Goal: Information Seeking & Learning: Learn about a topic

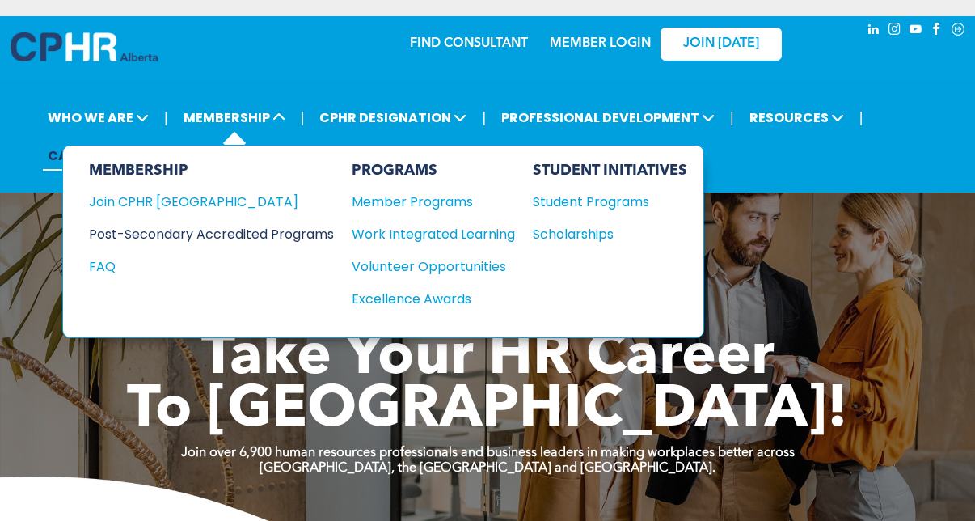
click at [175, 233] on div "Post-Secondary Accredited Programs" at bounding box center [199, 234] width 221 height 20
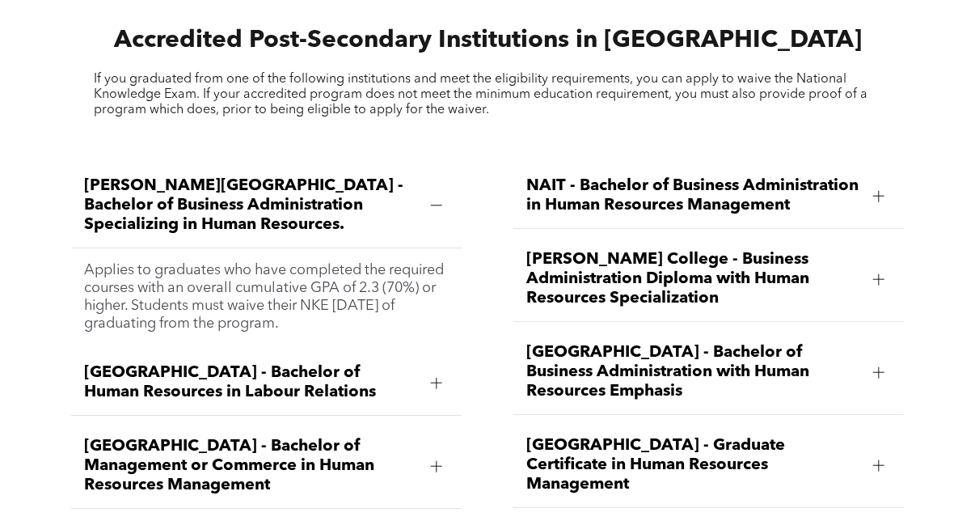
scroll to position [1860, 0]
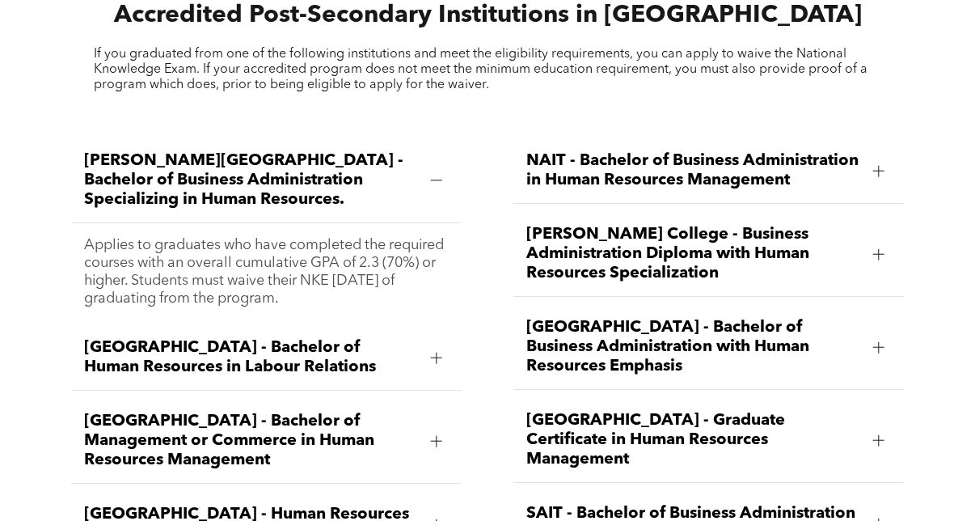
click at [296, 338] on span "Athabasca University - Bachelor of Human Resources in Labour Relations" at bounding box center [251, 357] width 334 height 39
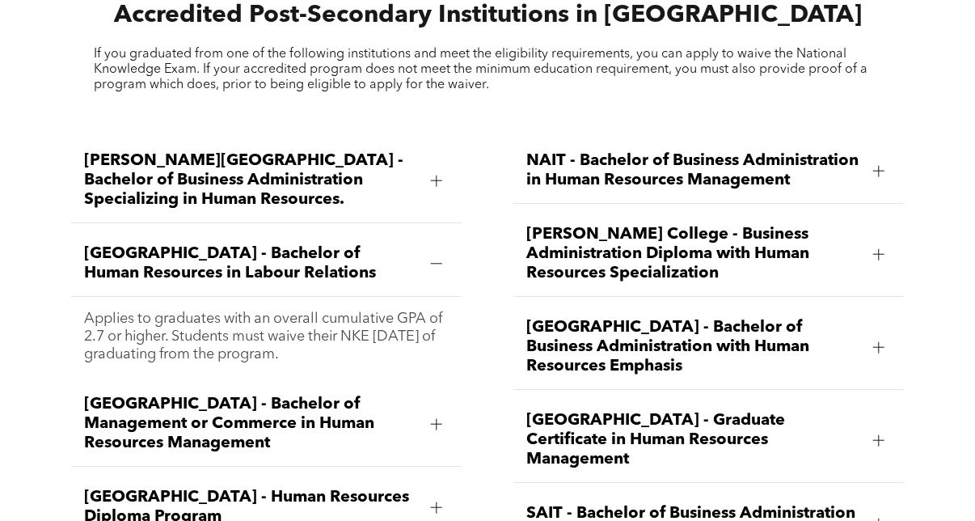
click at [353, 244] on span "Athabasca University - Bachelor of Human Resources in Labour Relations" at bounding box center [251, 263] width 334 height 39
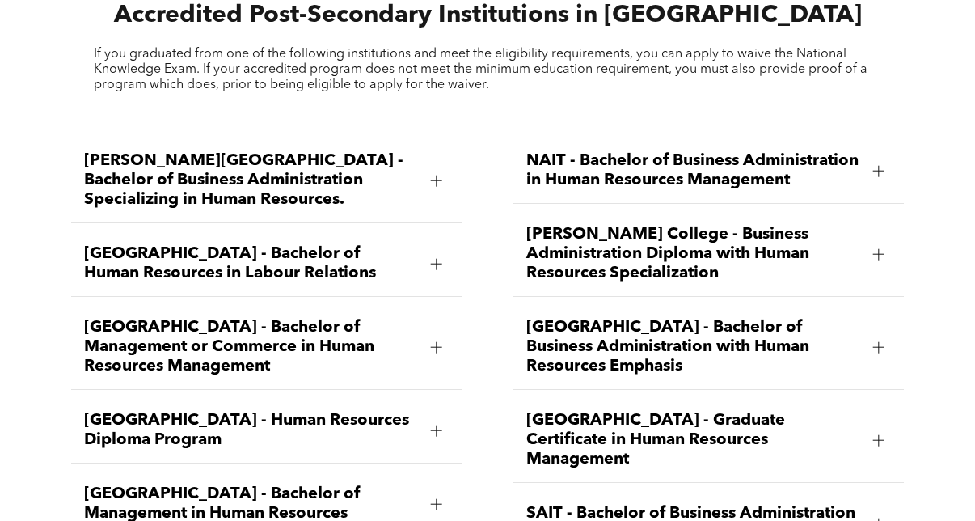
click at [626, 167] on span "NAIT - Bachelor of Business Administration in Human Resources Management" at bounding box center [693, 170] width 334 height 39
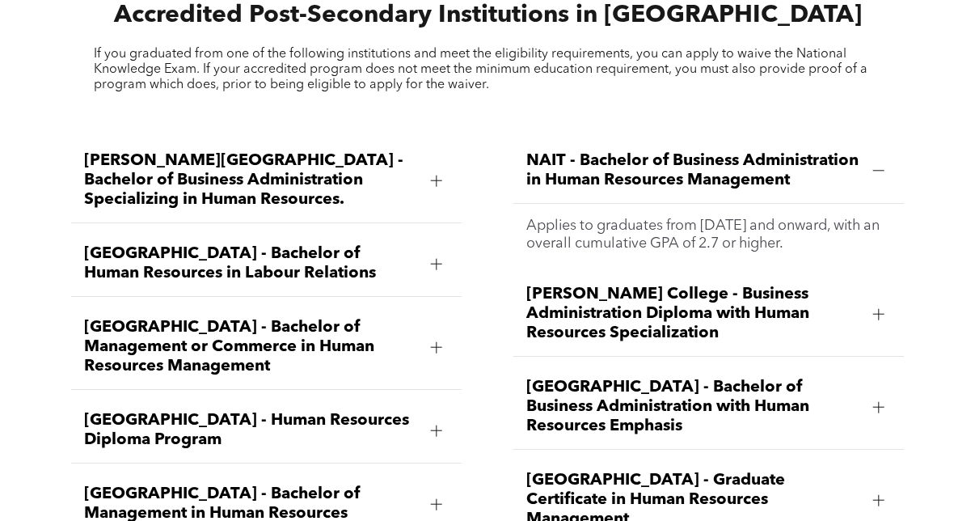
click at [626, 167] on span "NAIT - Bachelor of Business Administration in Human Resources Management" at bounding box center [693, 170] width 334 height 39
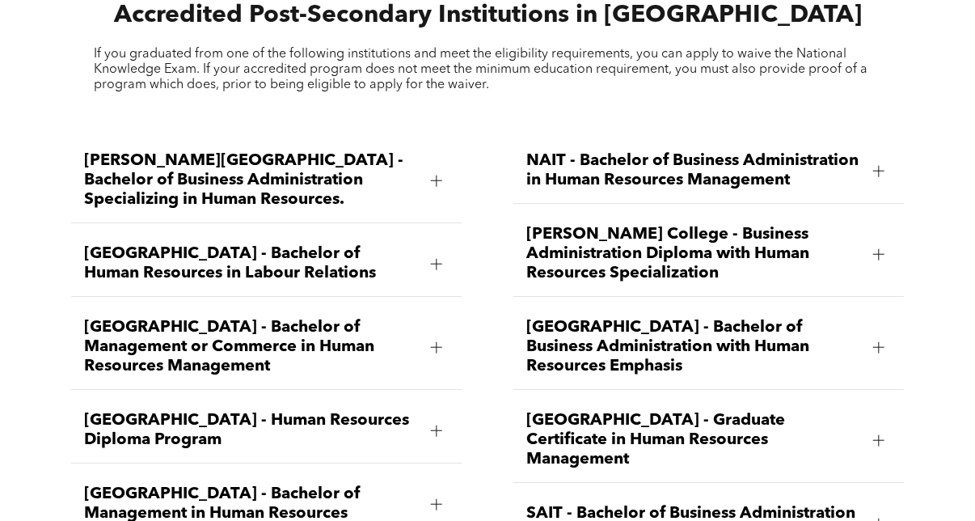
click at [201, 420] on span "Bow Valley College - Human Resources Diploma Program" at bounding box center [251, 430] width 334 height 39
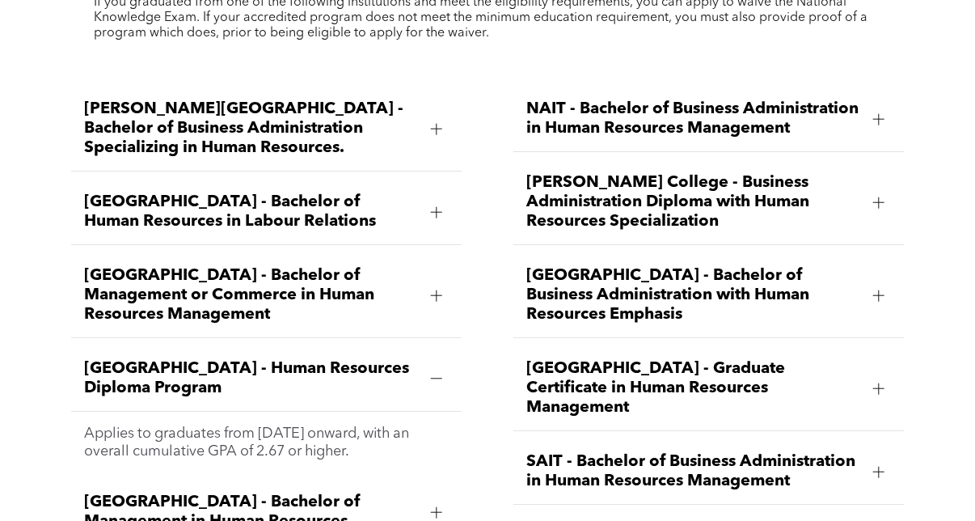
scroll to position [1941, 0]
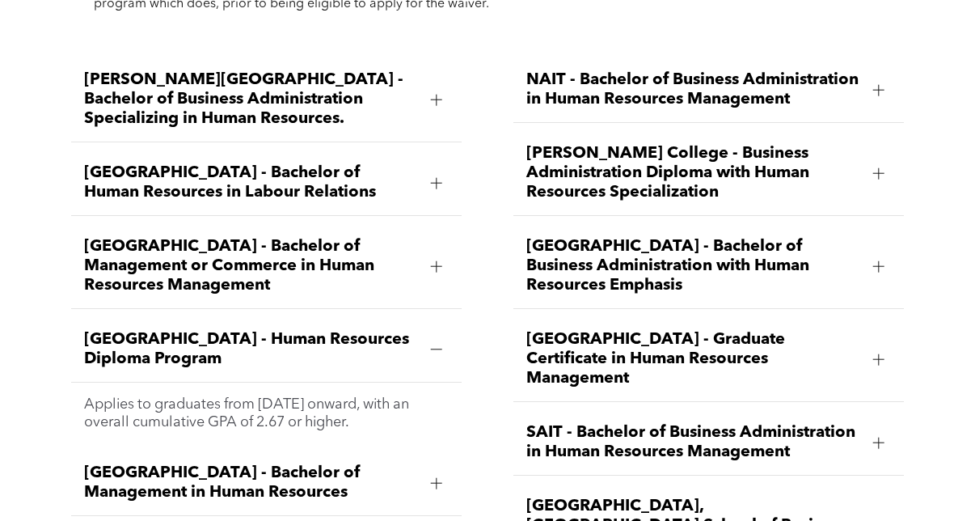
click at [161, 330] on span "Bow Valley College - Human Resources Diploma Program" at bounding box center [251, 349] width 334 height 39
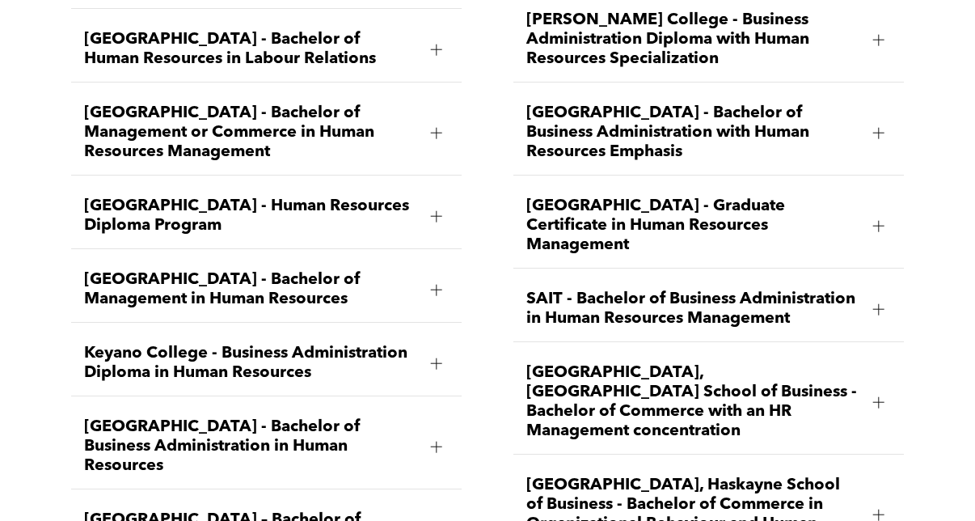
scroll to position [2102, 0]
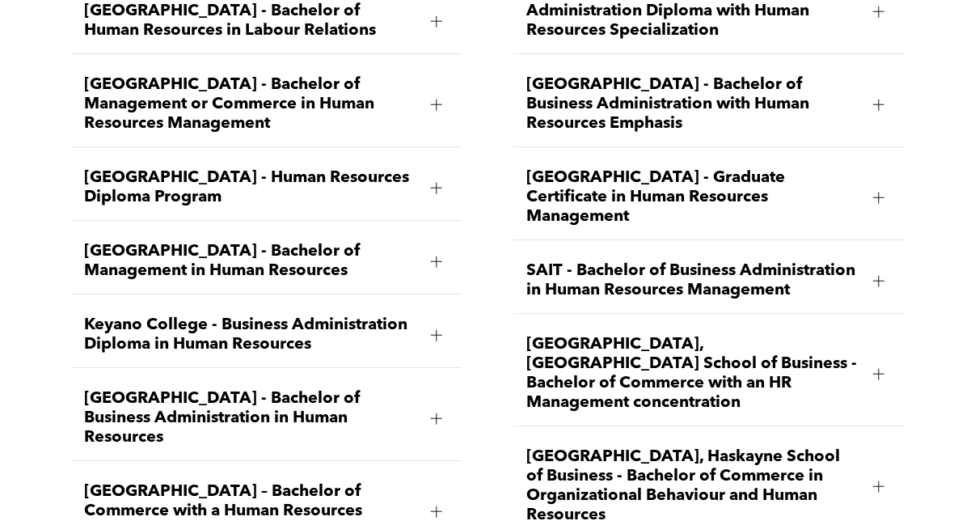
click at [624, 366] on span "University of Alberta, Alberta School of Business - Bachelor of Commerce with a…" at bounding box center [693, 374] width 334 height 78
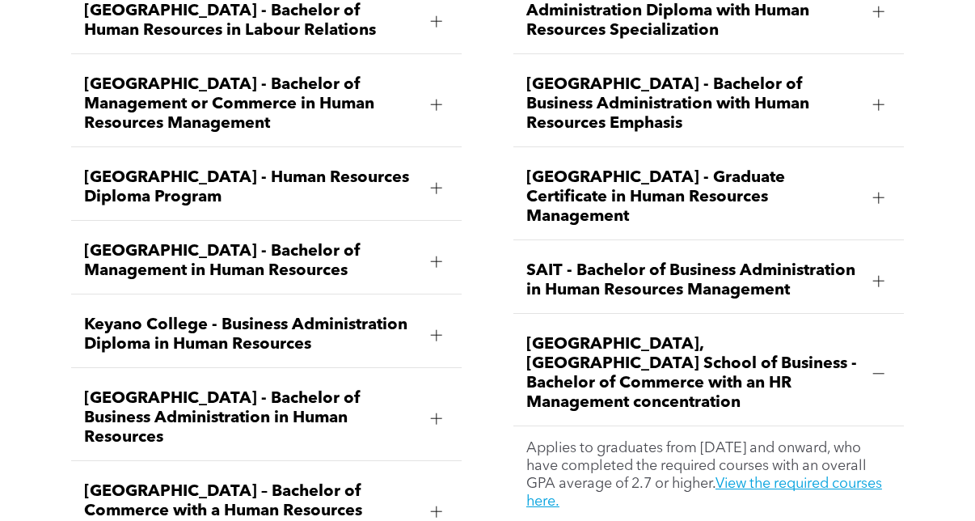
click at [624, 366] on span "University of Alberta, Alberta School of Business - Bachelor of Commerce with a…" at bounding box center [693, 374] width 334 height 78
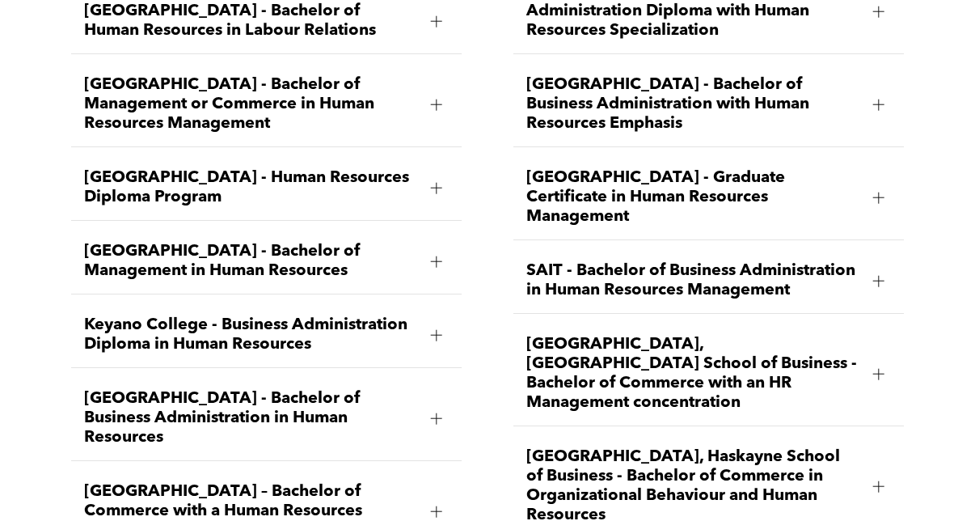
scroll to position [2183, 0]
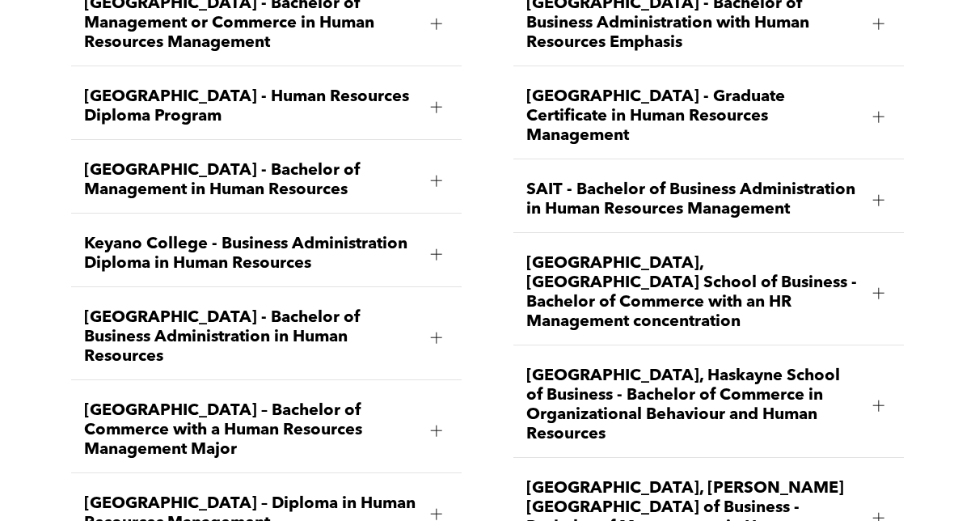
click at [252, 437] on span "MacEwan University – Bachelor of Commerce with a Human Resources Management Maj…" at bounding box center [251, 430] width 334 height 58
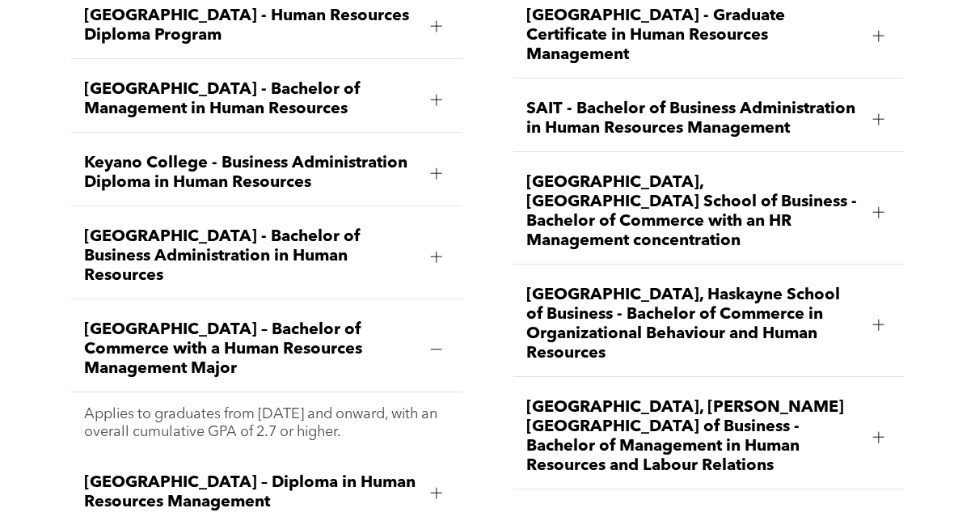
scroll to position [2345, 0]
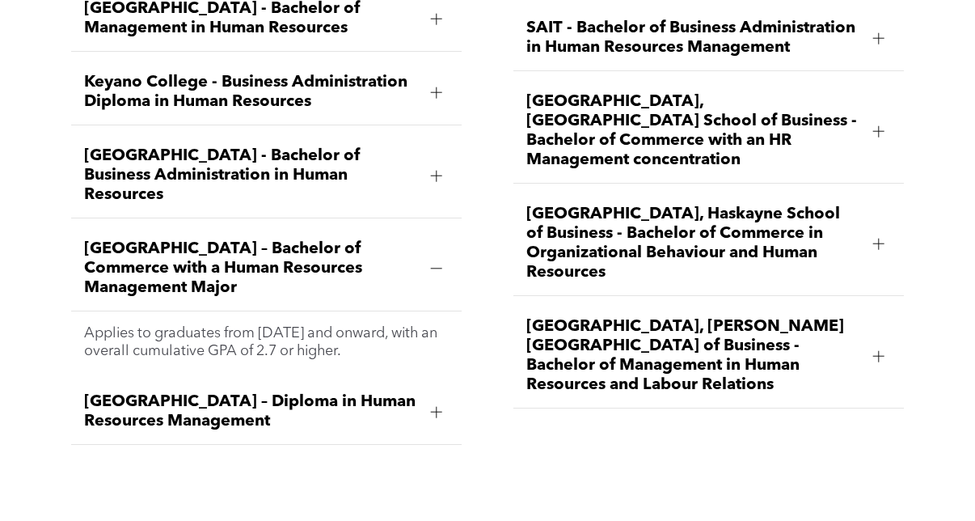
click at [388, 407] on span "[GEOGRAPHIC_DATA] – Diploma in Human Resources Management" at bounding box center [251, 411] width 334 height 39
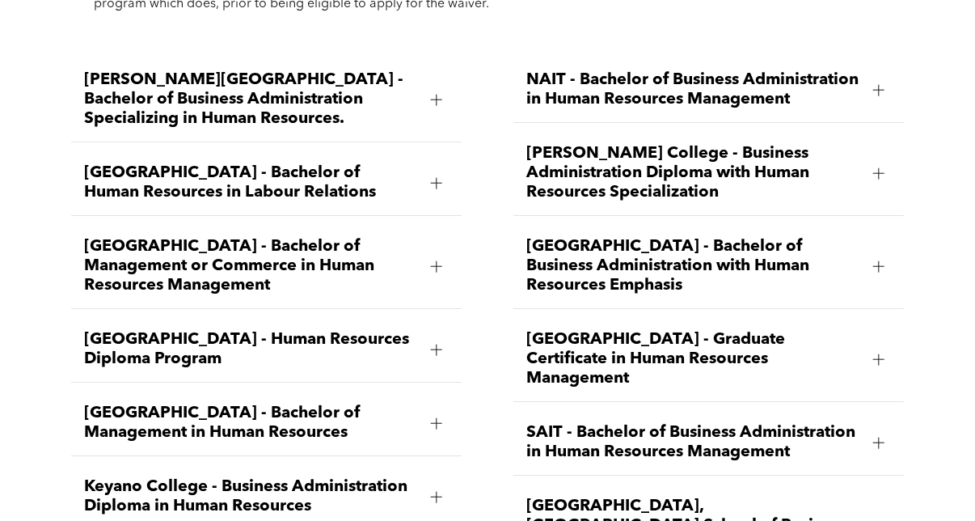
scroll to position [1860, 0]
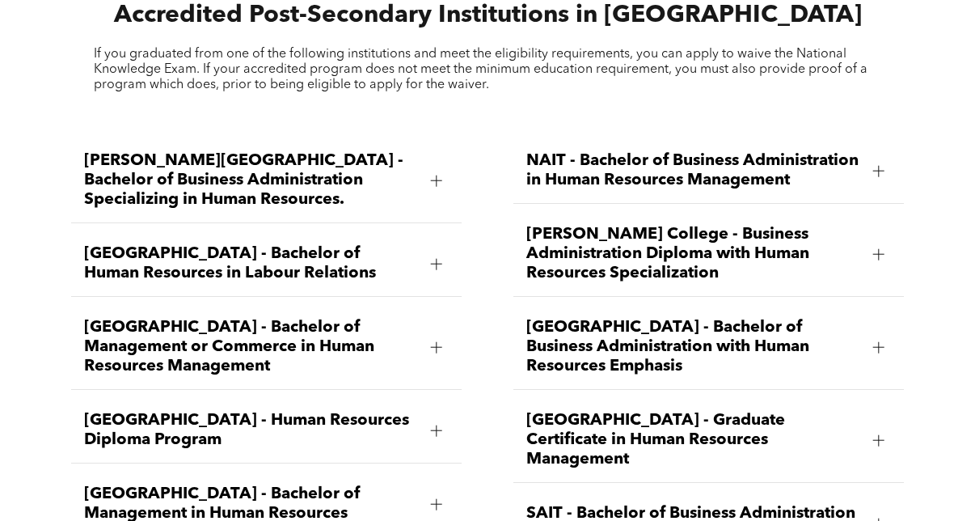
click at [264, 164] on span "[PERSON_NAME][GEOGRAPHIC_DATA] - Bachelor of Business Administration Specializi…" at bounding box center [251, 180] width 334 height 58
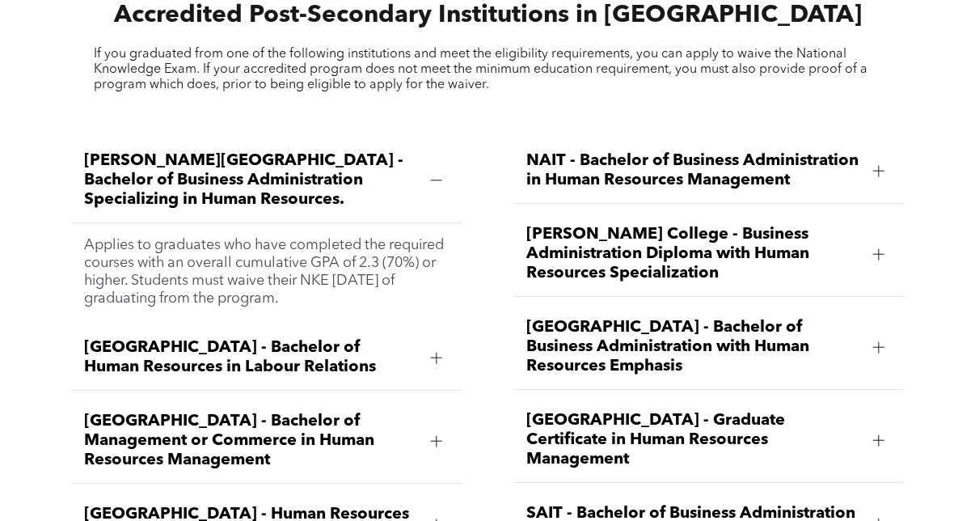
click at [246, 338] on span "[GEOGRAPHIC_DATA] - Bachelor of Human Resources in Labour Relations" at bounding box center [251, 357] width 334 height 39
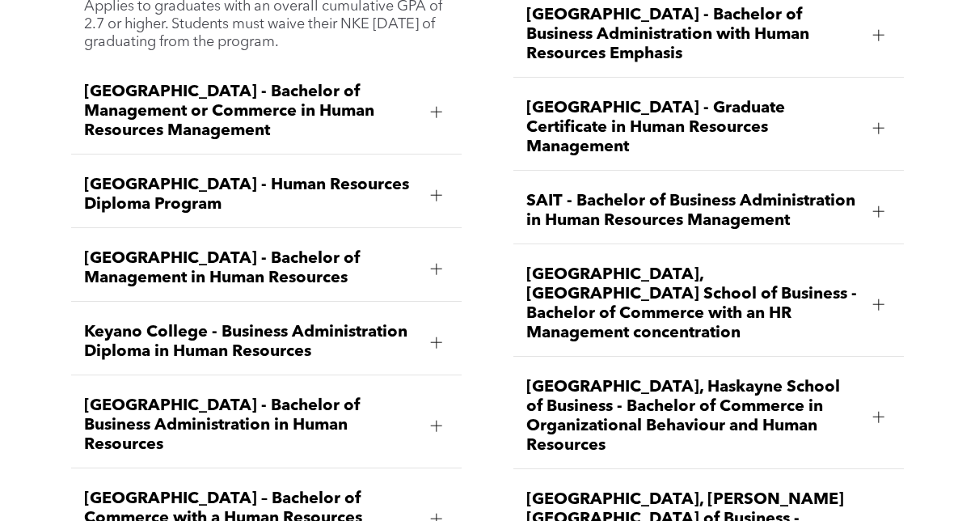
scroll to position [2183, 0]
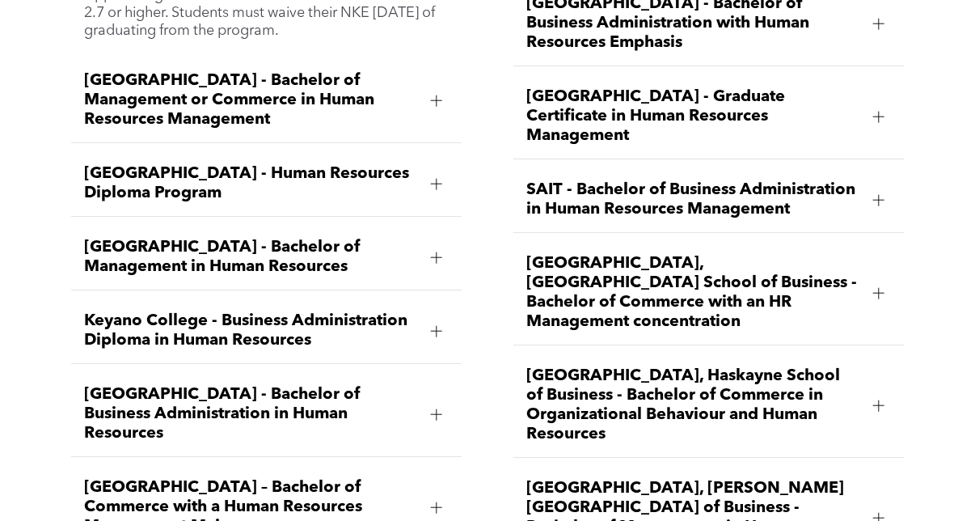
click at [329, 238] on span "[GEOGRAPHIC_DATA] - Bachelor of Management in Human Resources" at bounding box center [251, 257] width 334 height 39
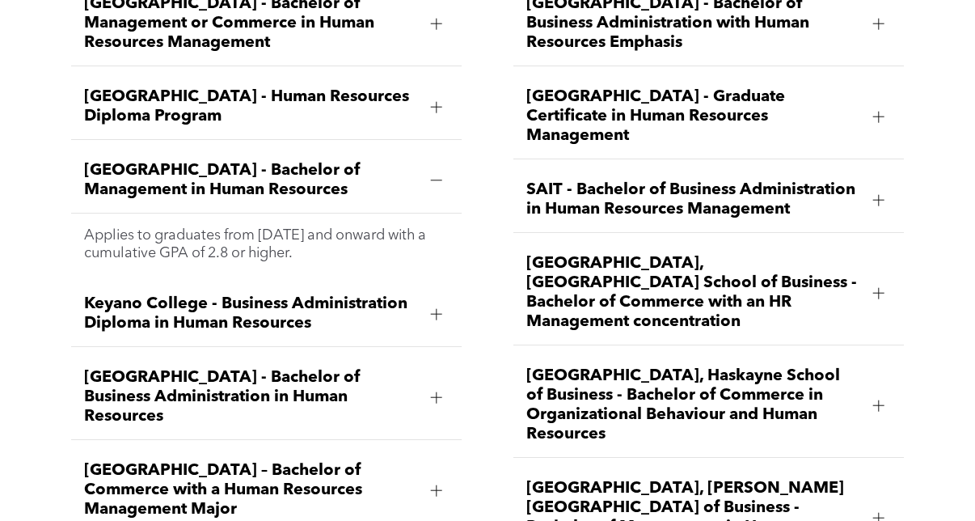
click at [280, 186] on span "[GEOGRAPHIC_DATA] - Bachelor of Management in Human Resources" at bounding box center [251, 180] width 334 height 39
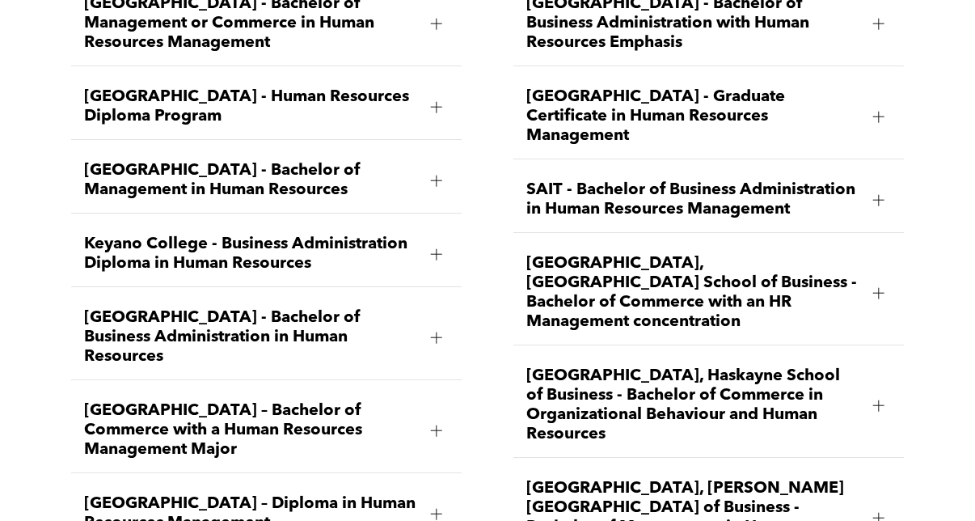
scroll to position [2102, 0]
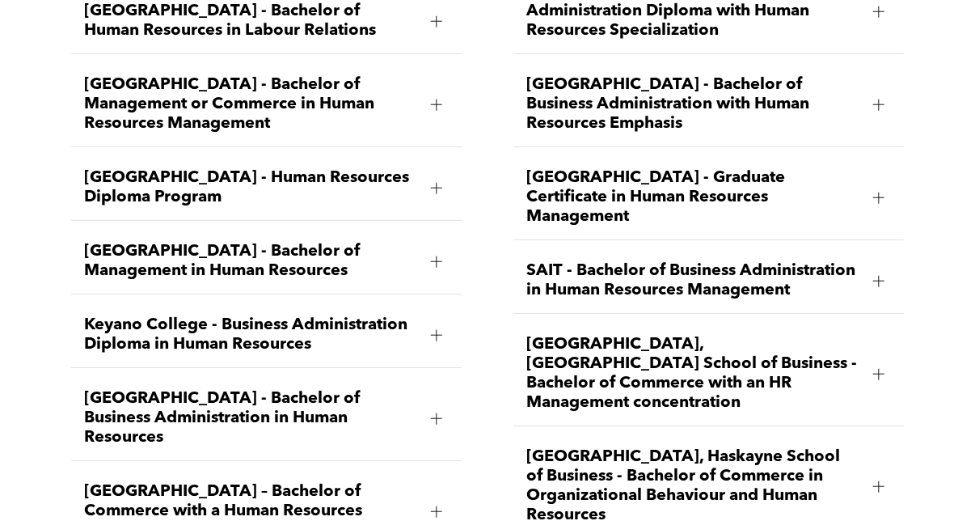
drag, startPoint x: 171, startPoint y: 272, endPoint x: 82, endPoint y: 226, distance: 99.1
click at [82, 229] on div "[GEOGRAPHIC_DATA] - Bachelor of Management in Human Resources" at bounding box center [266, 261] width 391 height 65
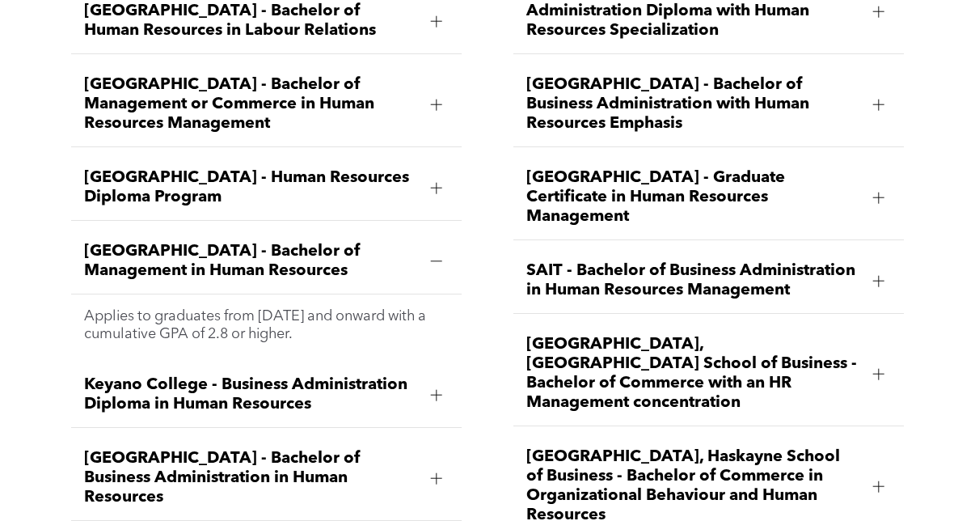
copy span "[GEOGRAPHIC_DATA] - Bachelor of Management in Human Resources"
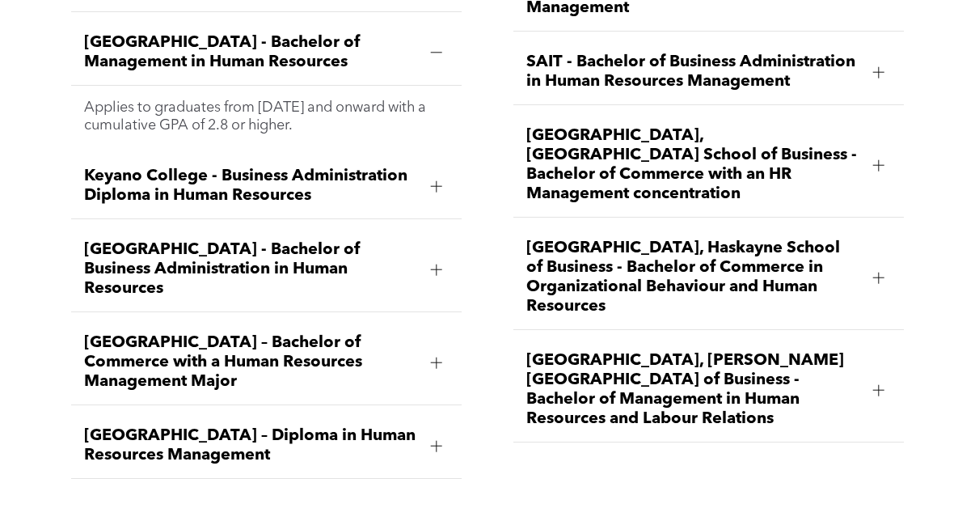
scroll to position [2345, 0]
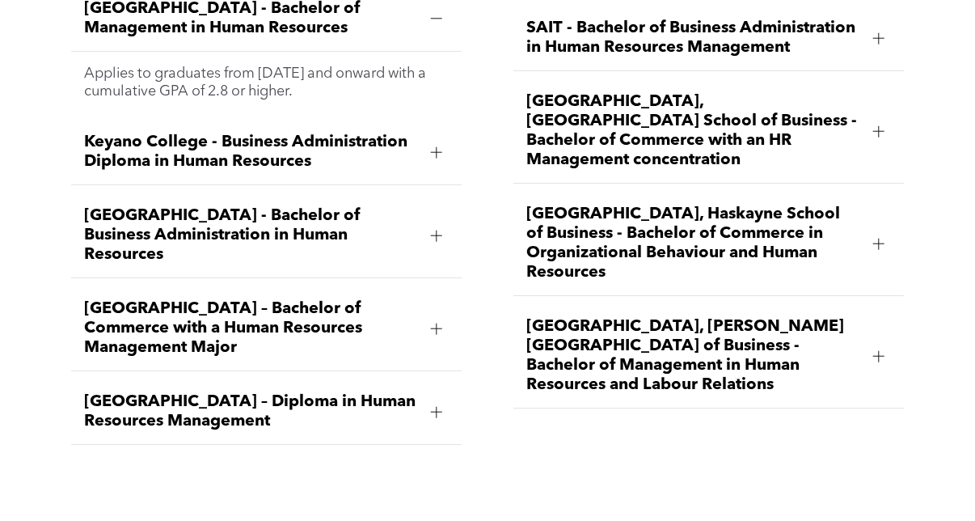
click at [326, 409] on span "[GEOGRAPHIC_DATA] – Diploma in Human Resources Management" at bounding box center [251, 411] width 334 height 39
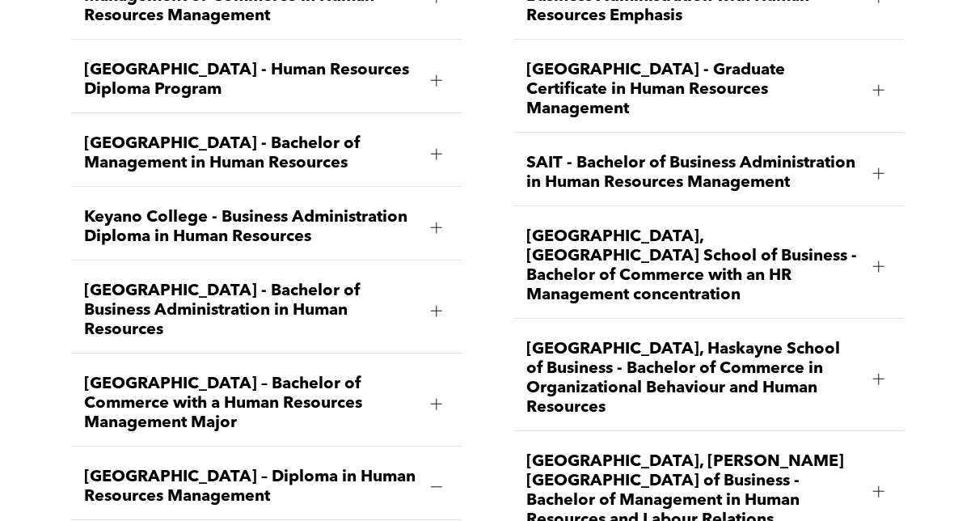
scroll to position [2183, 0]
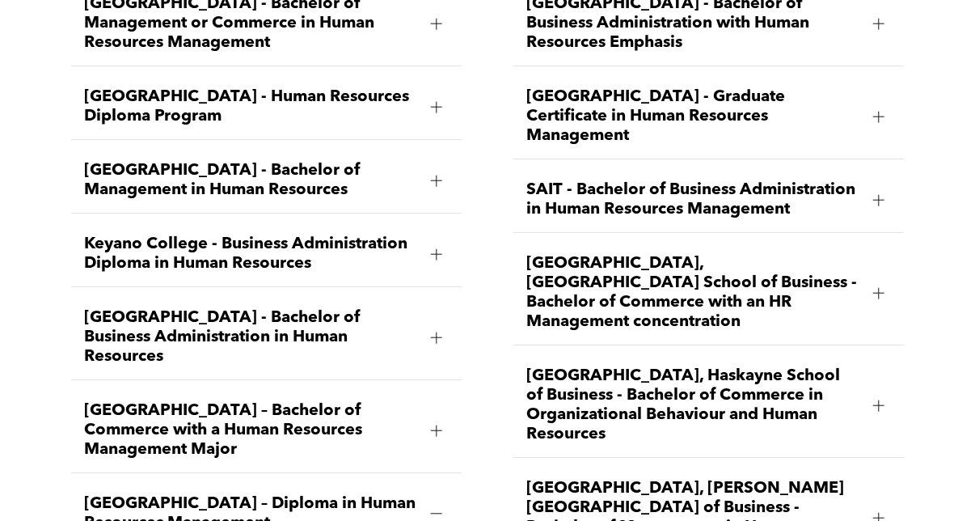
click at [252, 273] on span "Keyano College - Business Administration Diploma in Human Resources" at bounding box center [251, 254] width 334 height 39
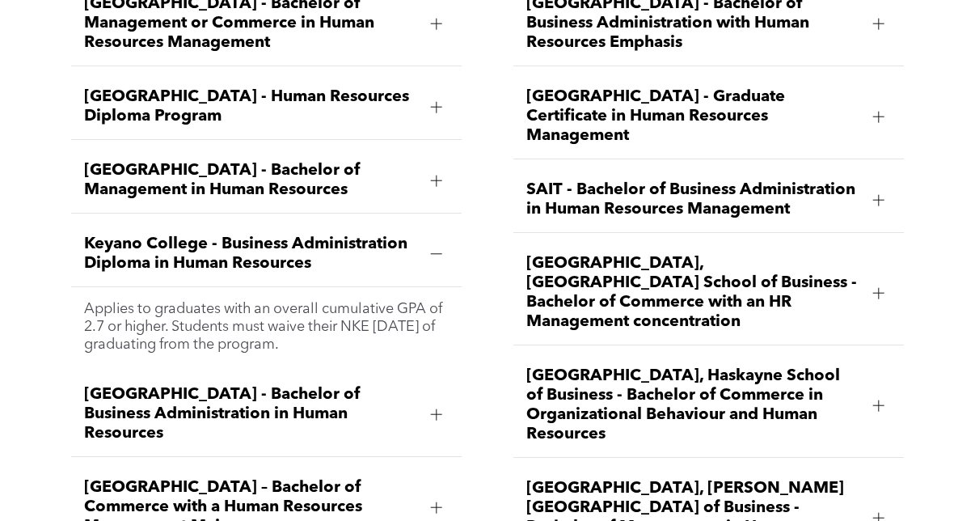
drag, startPoint x: 378, startPoint y: 354, endPoint x: 83, endPoint y: 302, distance: 299.7
click at [83, 302] on div "Applies to graduates with an overall cumulative GPA of 2.7 or higher. Students …" at bounding box center [266, 326] width 391 height 79
copy p "Applies to graduates with an overall cumulative GPA of 2.7 or higher. Students …"
click at [349, 267] on span "Keyano College - Business Administration Diploma in Human Resources" at bounding box center [251, 254] width 334 height 39
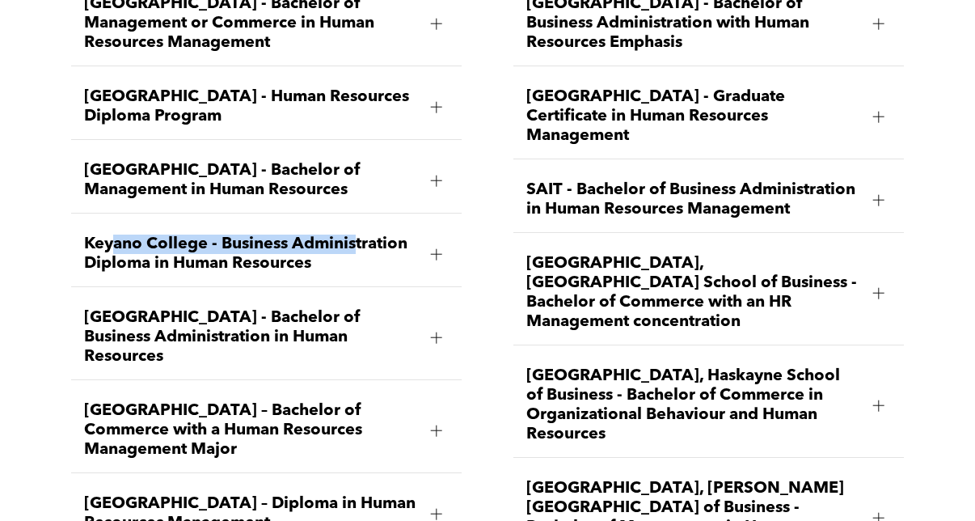
drag, startPoint x: 356, startPoint y: 259, endPoint x: 115, endPoint y: 231, distance: 242.5
click at [115, 231] on div "Keyano College - Business Administration Diploma in Human Resources" at bounding box center [266, 254] width 391 height 65
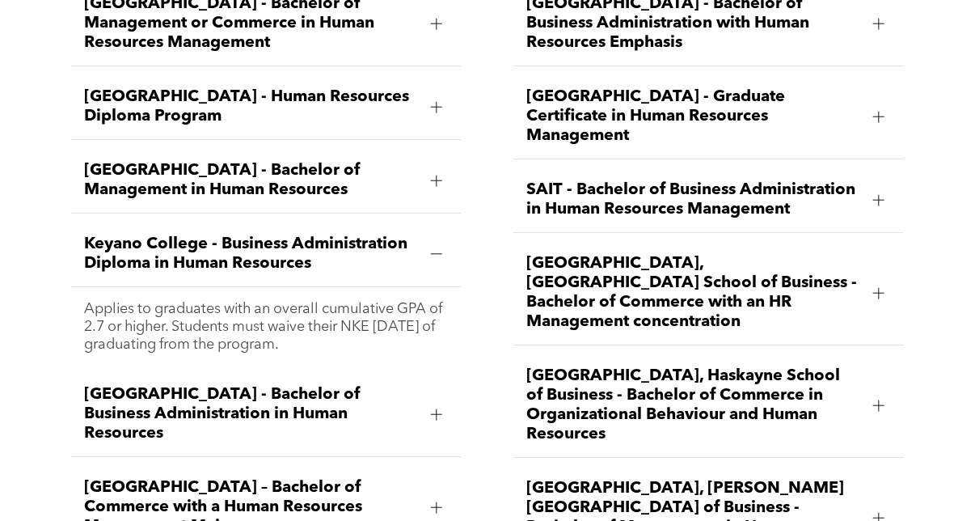
click at [320, 269] on span "Keyano College - Business Administration Diploma in Human Resources" at bounding box center [251, 254] width 334 height 39
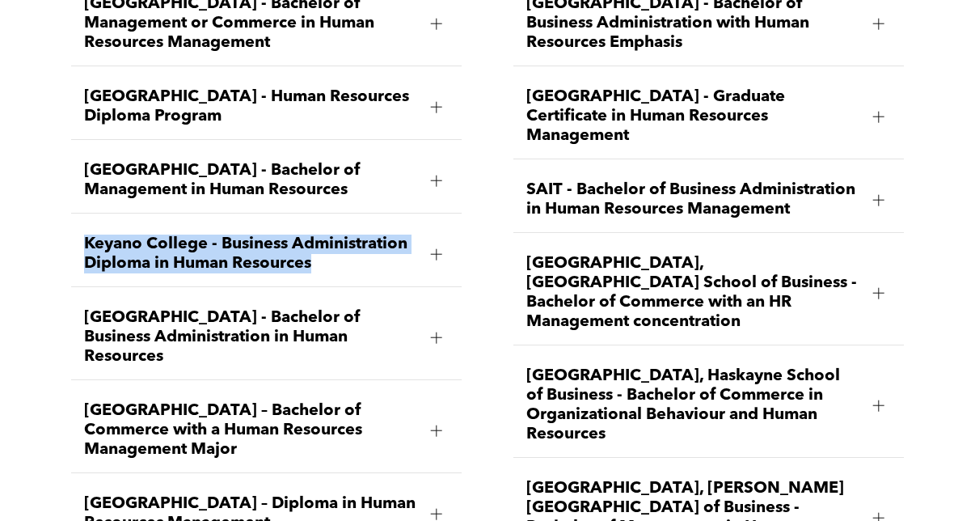
drag, startPoint x: 341, startPoint y: 269, endPoint x: 87, endPoint y: 226, distance: 257.6
click at [87, 226] on ul "Ambrose University - Bachelor of Business Administration Specializing in Human …" at bounding box center [266, 181] width 391 height 732
copy span "Keyano College - Business Administration Diploma in Human Resources"
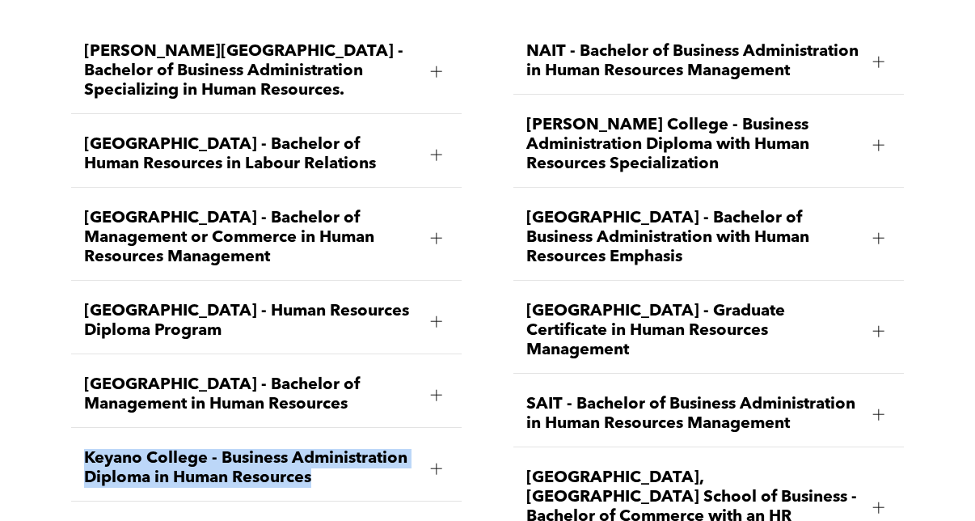
scroll to position [1779, 0]
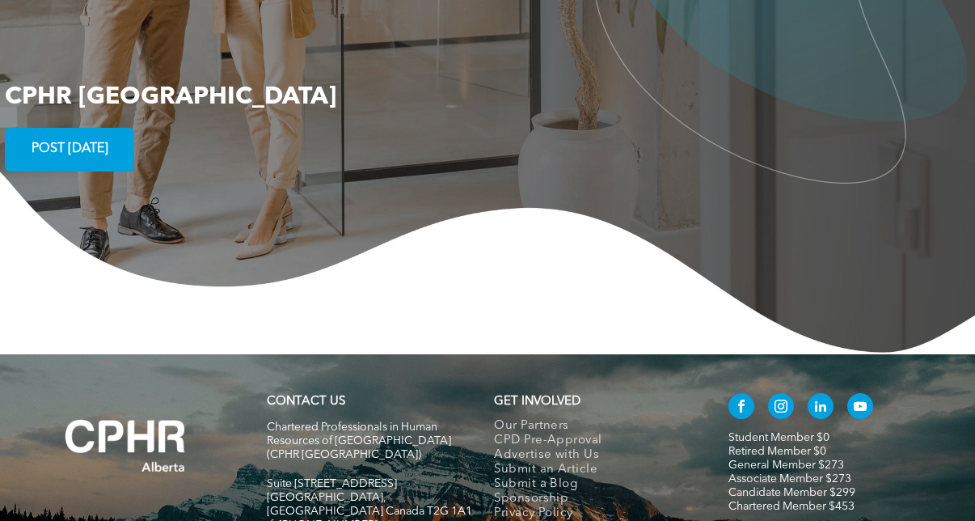
scroll to position [3073, 0]
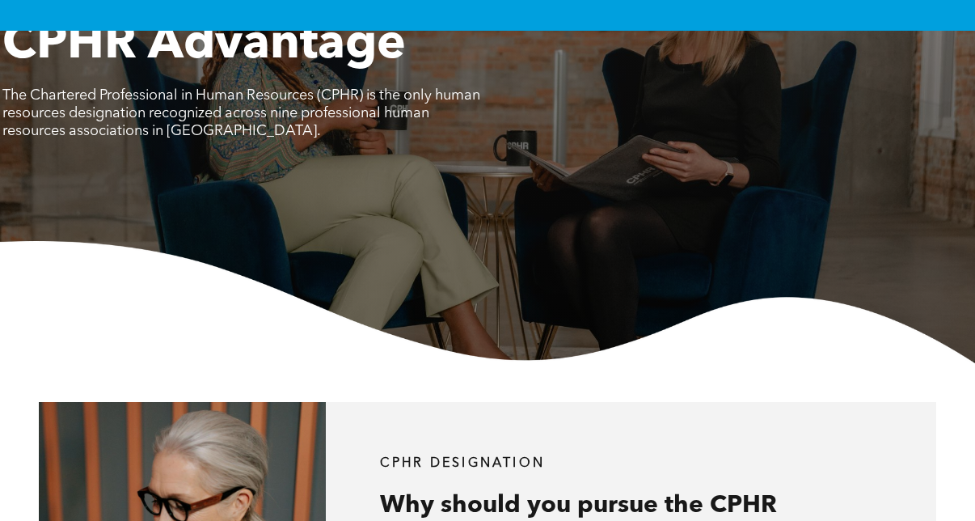
scroll to position [81, 0]
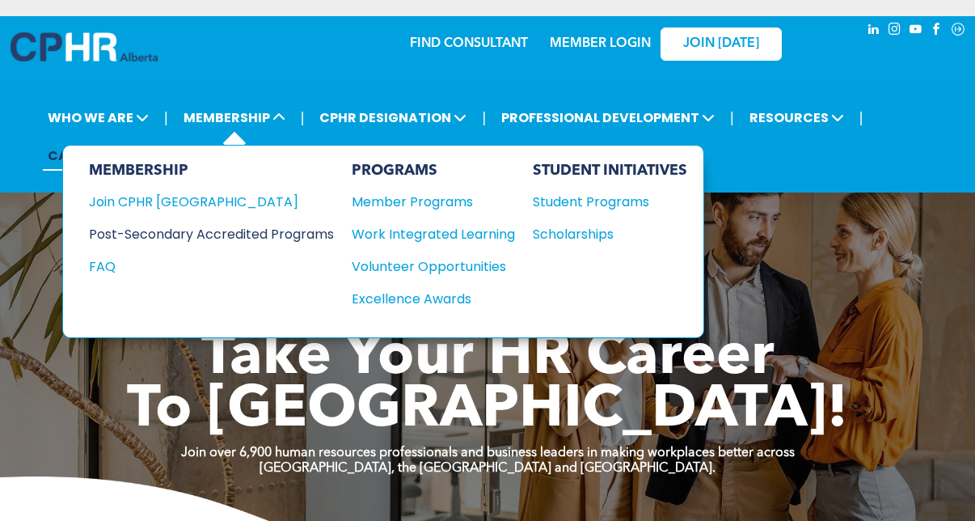
click at [172, 236] on div "Post-Secondary Accredited Programs" at bounding box center [199, 234] width 221 height 20
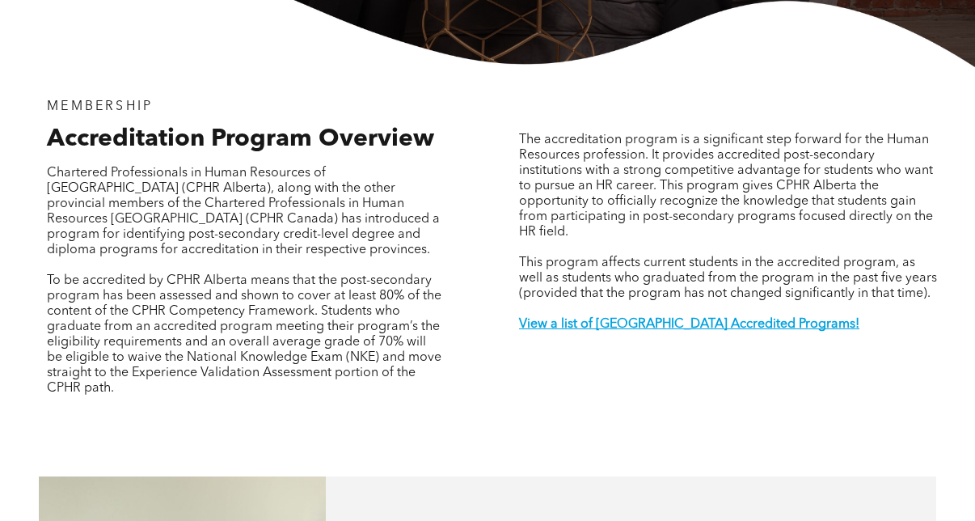
scroll to position [485, 0]
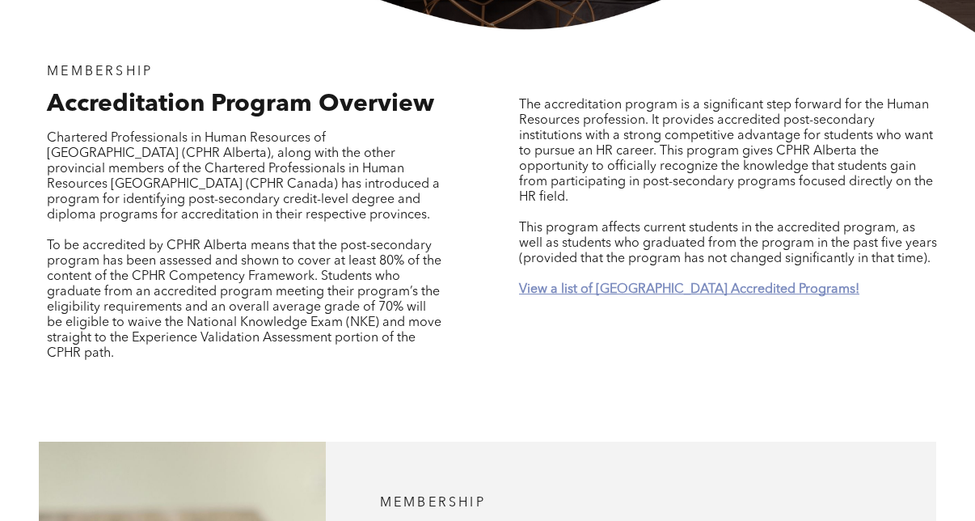
click at [591, 283] on strong "View a list of [GEOGRAPHIC_DATA] Accredited Programs!" at bounding box center [689, 289] width 340 height 13
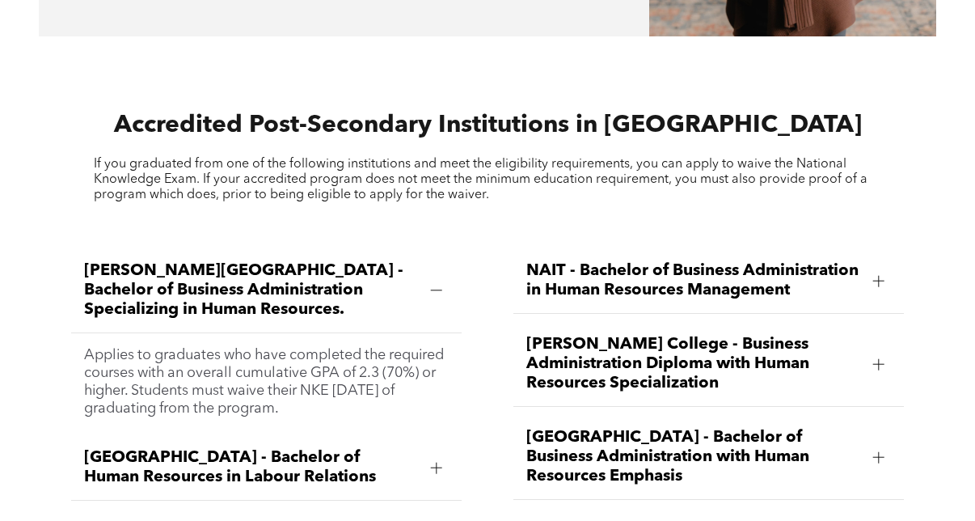
scroll to position [1749, 0]
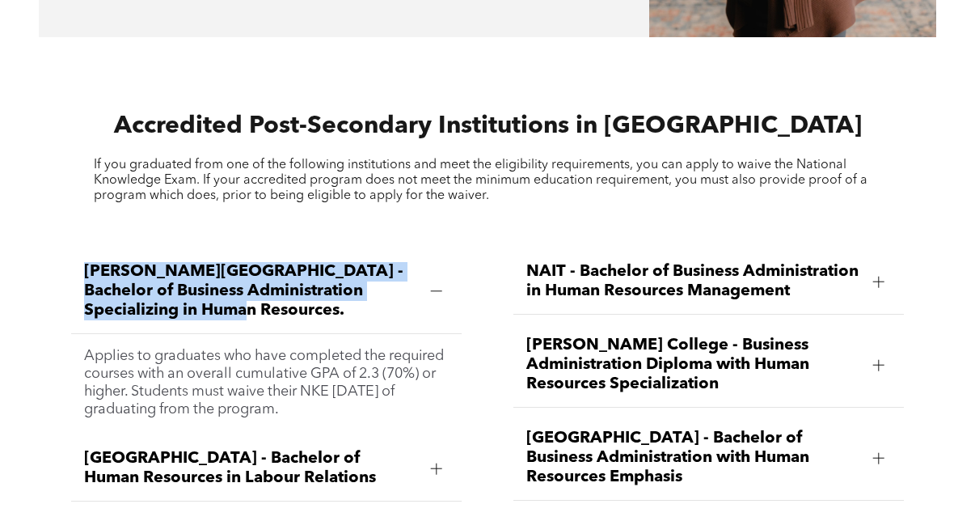
drag, startPoint x: 188, startPoint y: 293, endPoint x: 85, endPoint y: 242, distance: 115.4
click at [85, 249] on div "[PERSON_NAME][GEOGRAPHIC_DATA] - Bachelor of Business Administration Specializi…" at bounding box center [266, 291] width 391 height 85
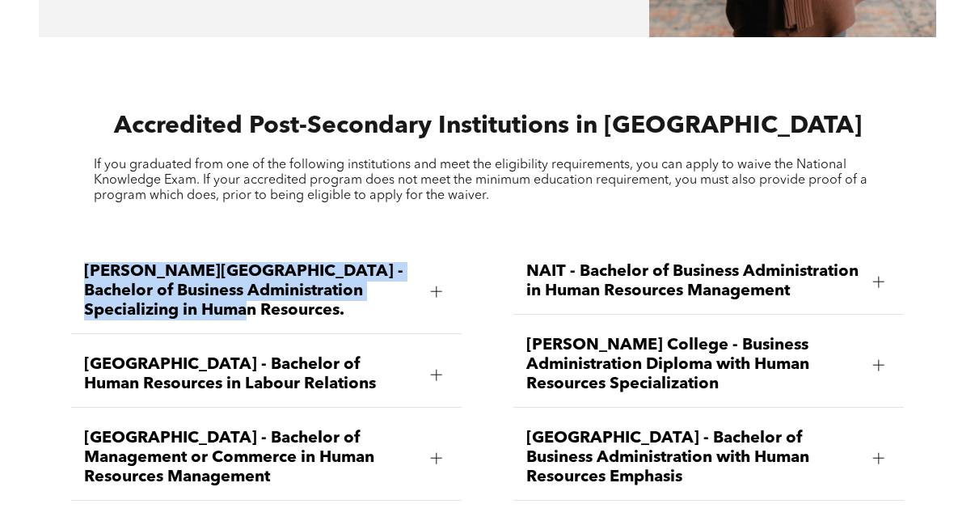
copy span "[PERSON_NAME][GEOGRAPHIC_DATA] - Bachelor of Business Administration Specializi…"
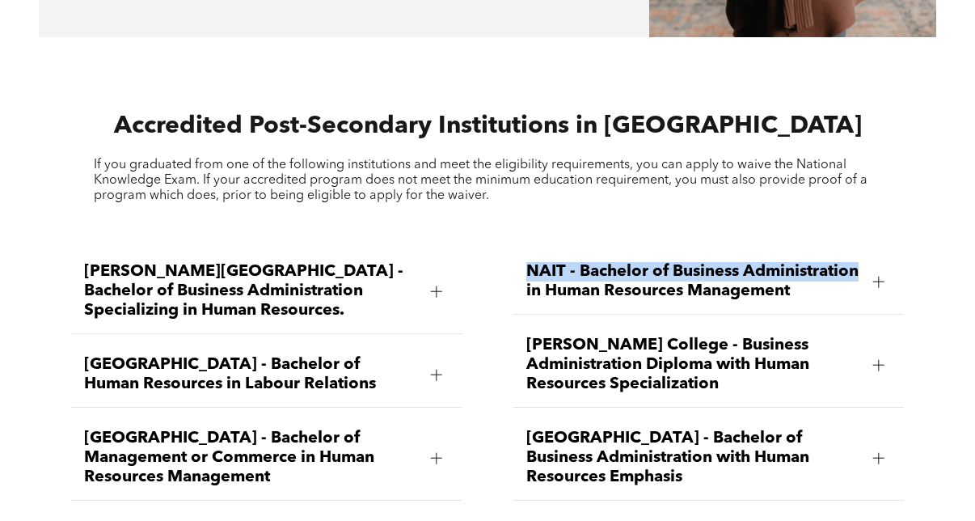
drag, startPoint x: 642, startPoint y: 285, endPoint x: 519, endPoint y: 253, distance: 126.9
click at [519, 253] on div "NAIT - Bachelor of Business Administration in Human Resources Management" at bounding box center [708, 281] width 391 height 65
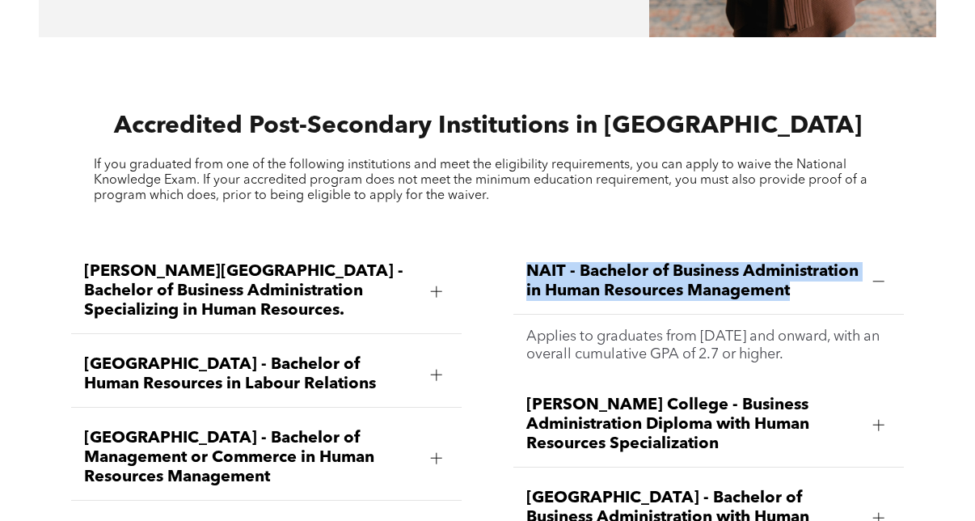
drag, startPoint x: 635, startPoint y: 292, endPoint x: 513, endPoint y: 244, distance: 131.1
click at [513, 249] on div "NAIT - Bachelor of Business Administration in Human Resources Management" at bounding box center [708, 281] width 391 height 65
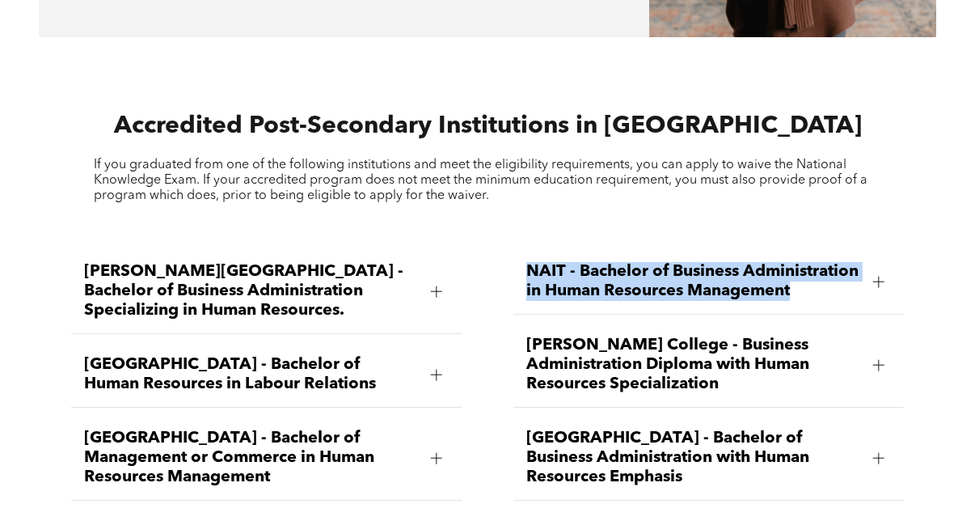
copy span "NAIT - Bachelor of Business Administration in Human Resources Management"
